Goal: Task Accomplishment & Management: Manage account settings

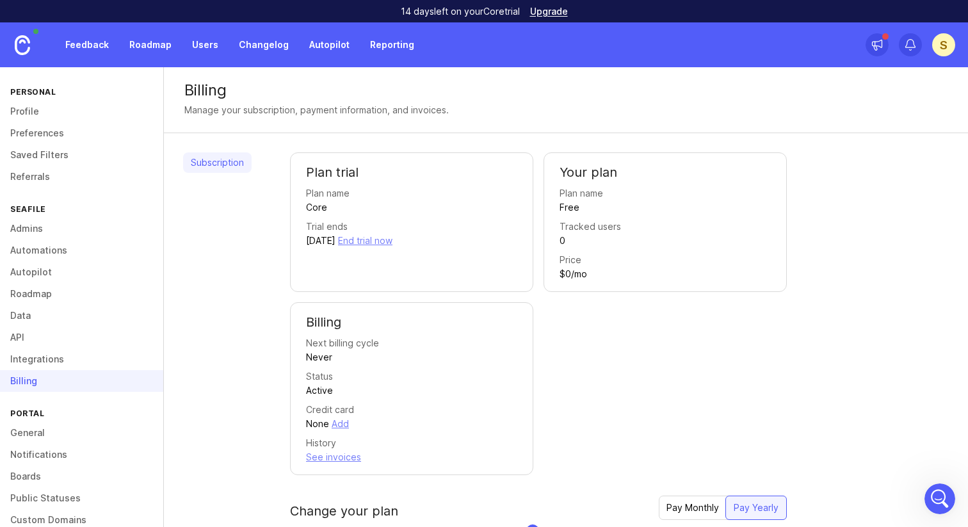
drag, startPoint x: 351, startPoint y: 238, endPoint x: 481, endPoint y: 241, distance: 130.6
click at [481, 241] on div "Trial ends [DATE] End trial now" at bounding box center [411, 233] width 211 height 28
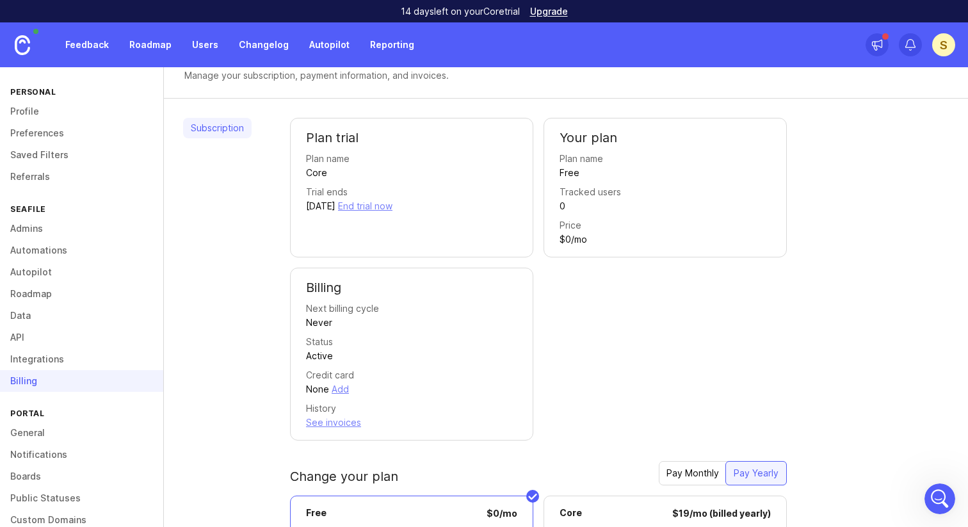
scroll to position [36, 0]
click at [30, 113] on link "Profile" at bounding box center [81, 111] width 163 height 22
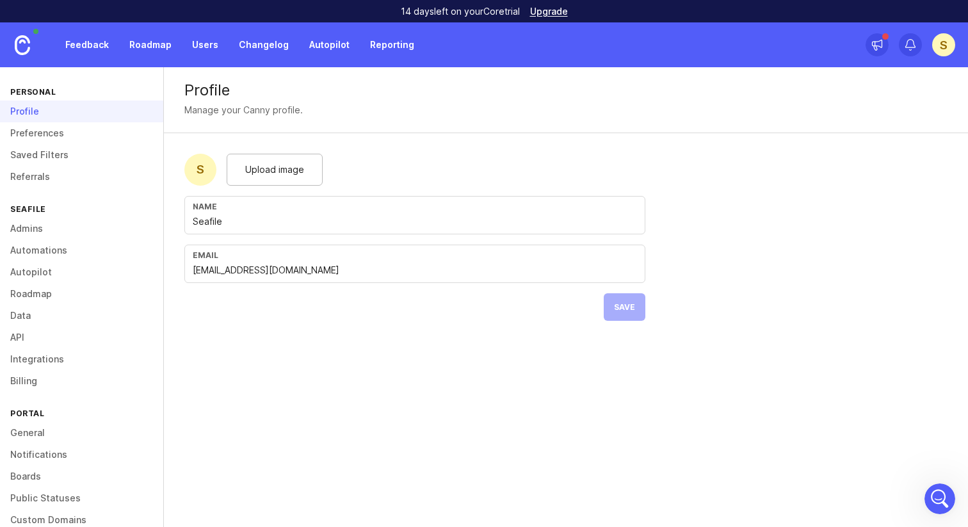
click at [86, 38] on link "Feedback" at bounding box center [87, 44] width 59 height 23
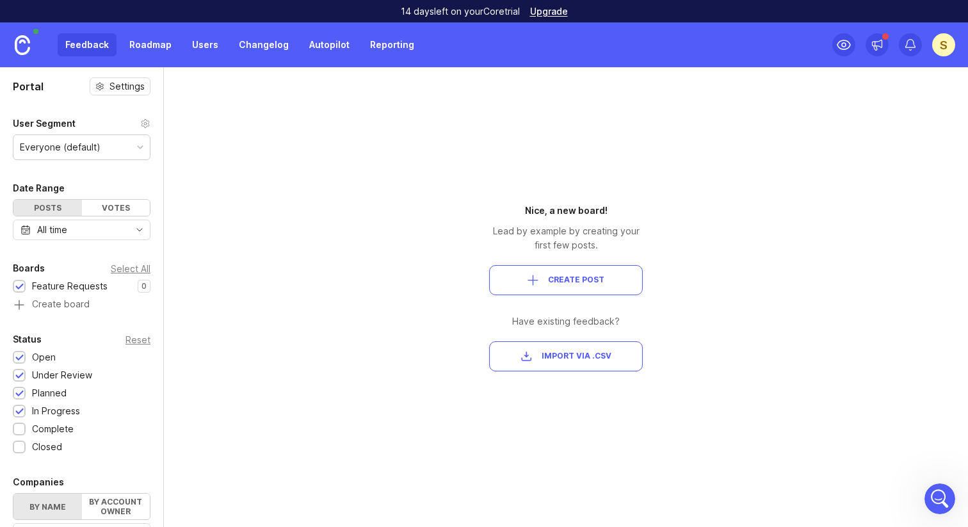
click at [77, 289] on div "Feature Requests" at bounding box center [70, 286] width 76 height 14
drag, startPoint x: 512, startPoint y: 200, endPoint x: 742, endPoint y: 210, distance: 230.6
click at [742, 210] on div "Portal Settings User Segment Everyone (default) Date Range Posts Votes All time…" at bounding box center [484, 296] width 968 height 459
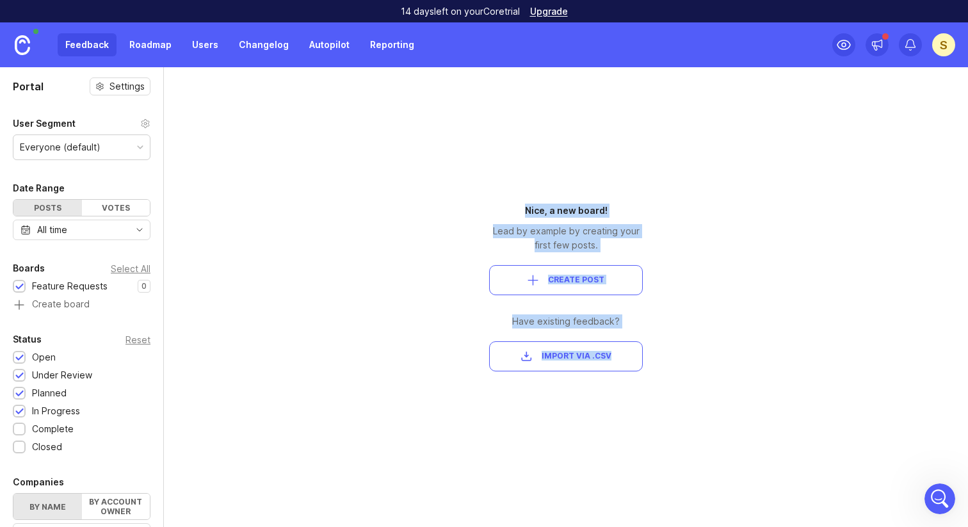
drag, startPoint x: 374, startPoint y: 180, endPoint x: 808, endPoint y: 444, distance: 508.6
click at [808, 445] on div "Portal Settings User Segment Everyone (default) Date Range Posts Votes All time…" at bounding box center [484, 296] width 968 height 459
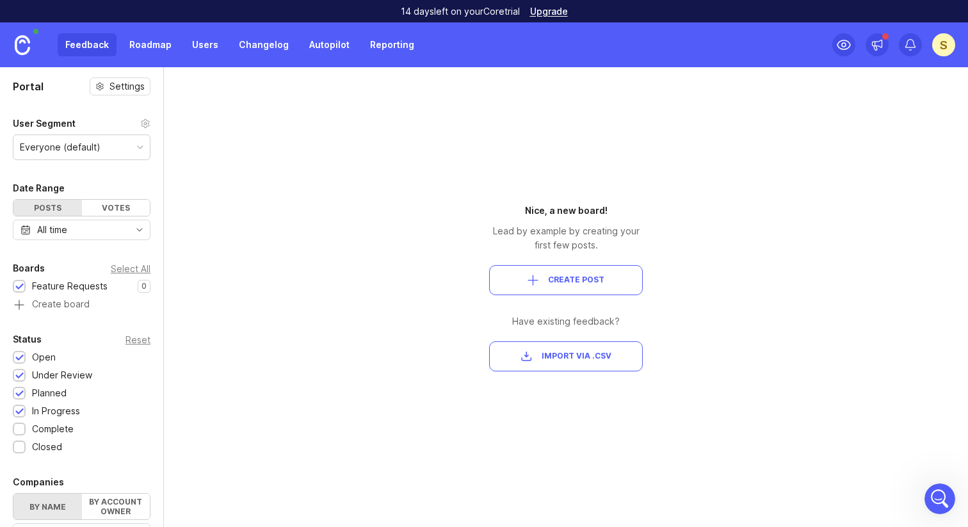
click at [808, 444] on div "Portal Settings User Segment Everyone (default) Date Range Posts Votes All time…" at bounding box center [484, 296] width 968 height 459
click at [936, 51] on div "S" at bounding box center [943, 44] width 23 height 23
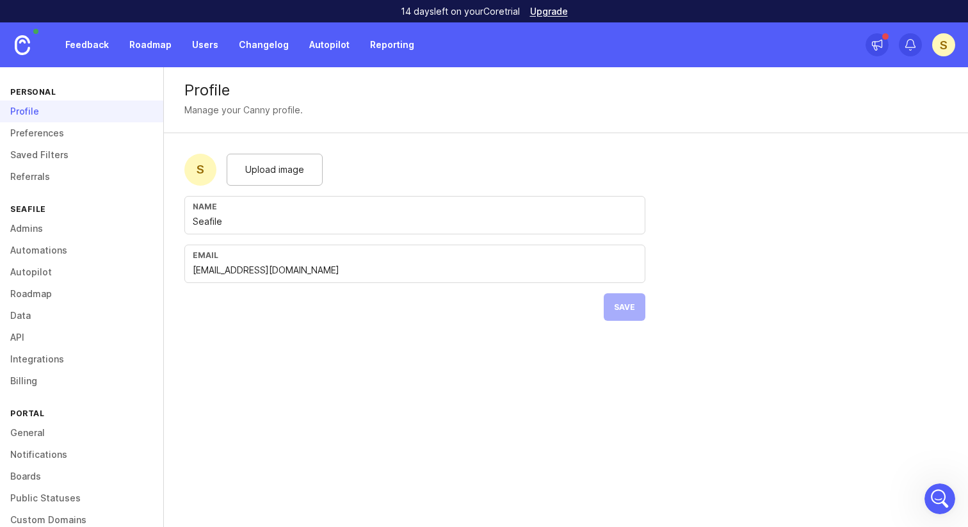
click at [202, 172] on div "S" at bounding box center [200, 170] width 32 height 32
click at [63, 132] on link "Preferences" at bounding box center [81, 133] width 163 height 22
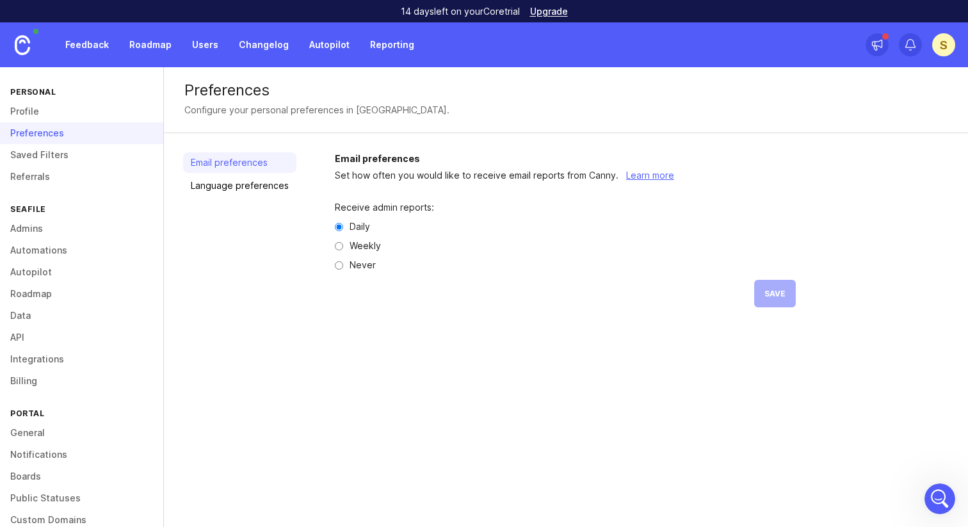
click at [253, 185] on link "Language preferences" at bounding box center [239, 185] width 113 height 20
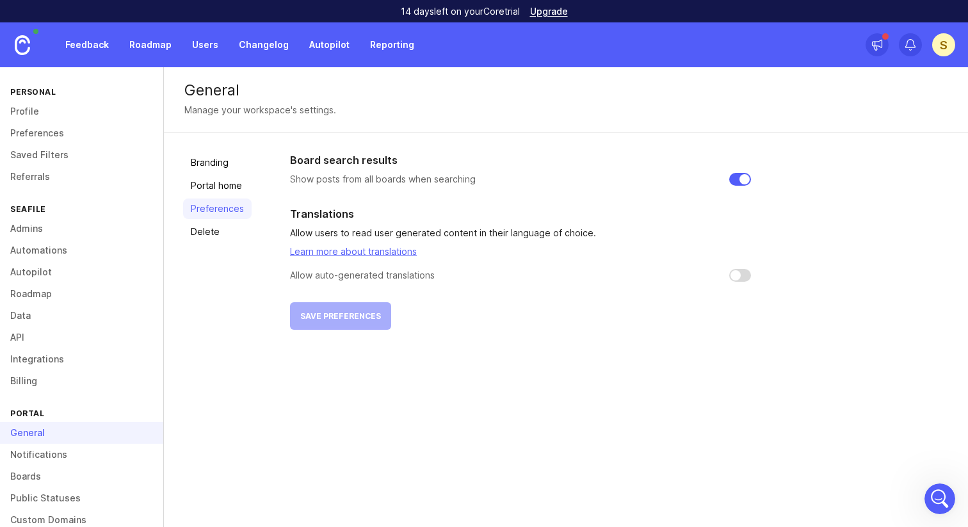
click at [745, 278] on input "checkbox" at bounding box center [740, 275] width 22 height 13
checkbox input "true"
click at [349, 325] on button "Save preferences" at bounding box center [340, 316] width 101 height 28
click at [225, 161] on link "Branding" at bounding box center [217, 162] width 68 height 20
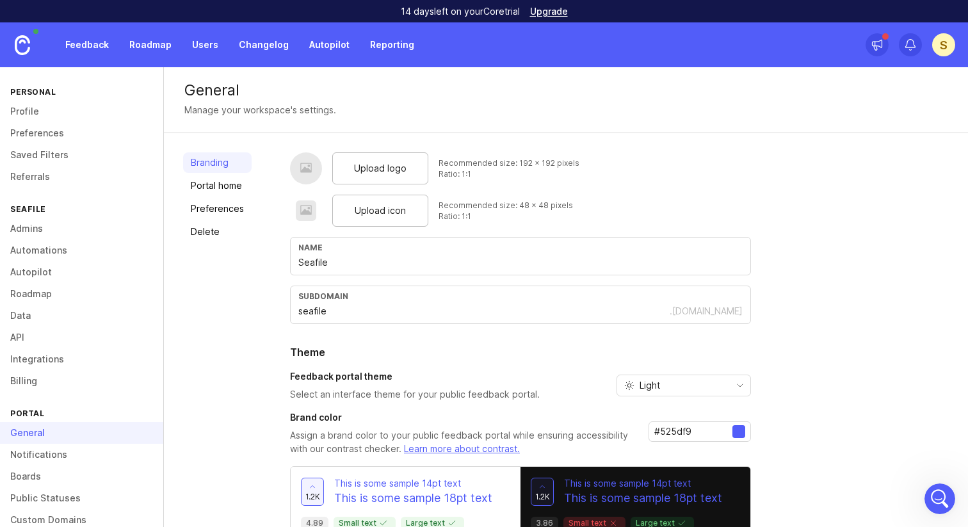
click at [32, 109] on link "Profile" at bounding box center [81, 111] width 163 height 22
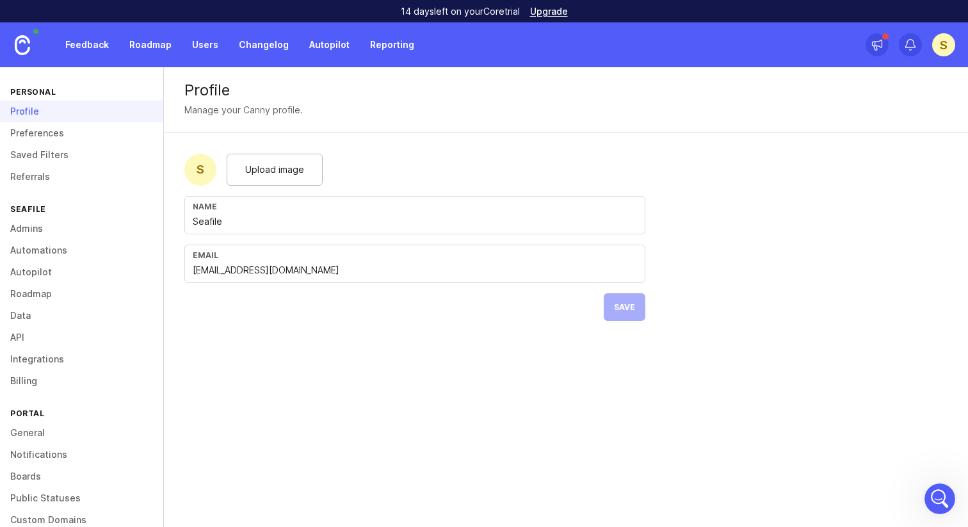
click at [63, 135] on link "Preferences" at bounding box center [81, 133] width 163 height 22
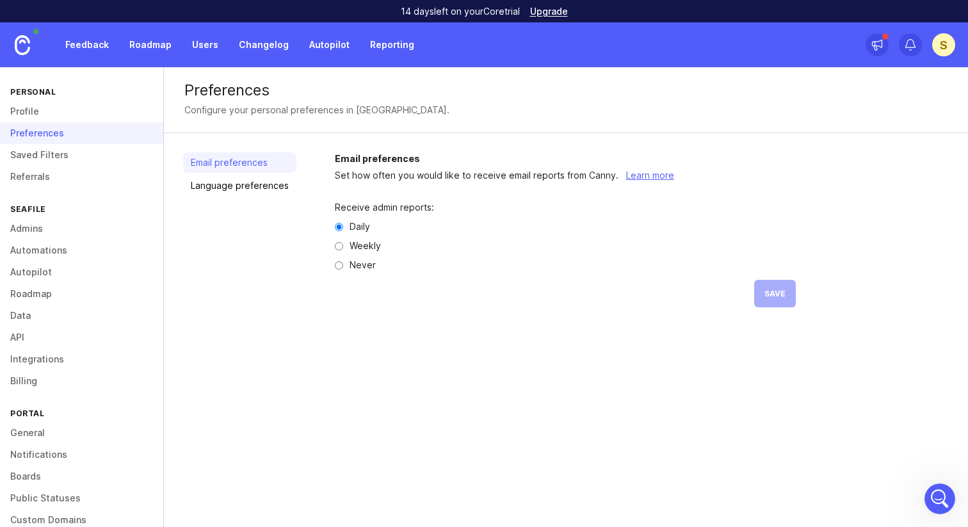
click at [232, 184] on link "Language preferences" at bounding box center [239, 185] width 113 height 20
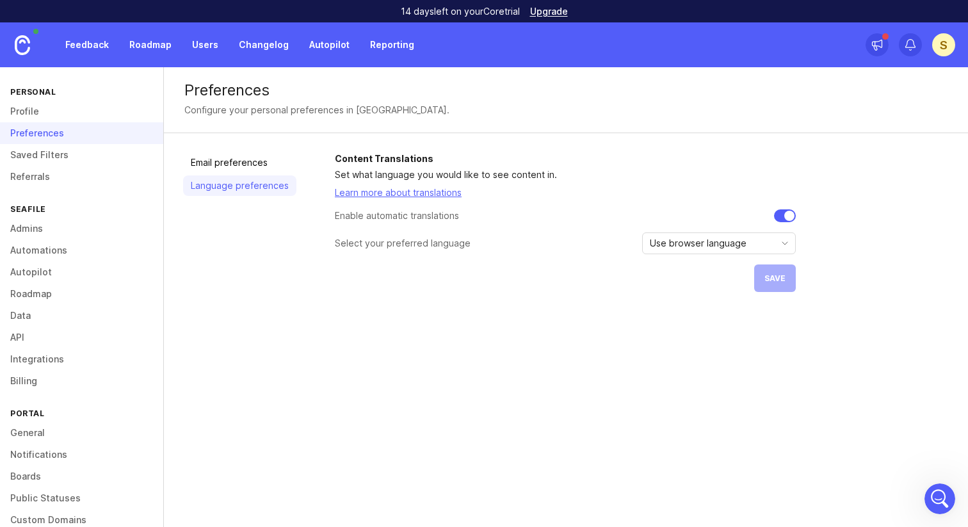
click at [688, 246] on span "Use browser language" at bounding box center [697, 243] width 97 height 14
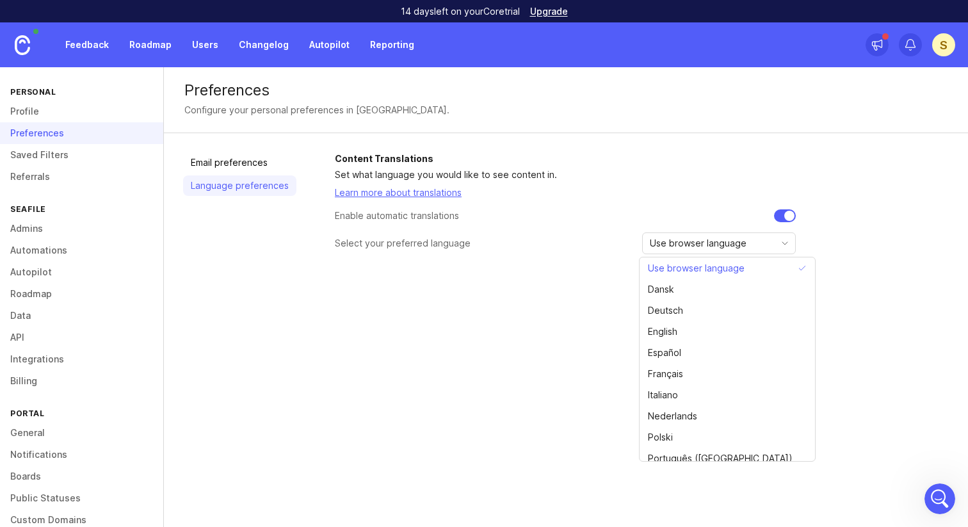
click at [491, 352] on div "Preferences Configure your personal preferences in [GEOGRAPHIC_DATA]. Email pre…" at bounding box center [566, 296] width 804 height 459
